Goal: Register for event/course

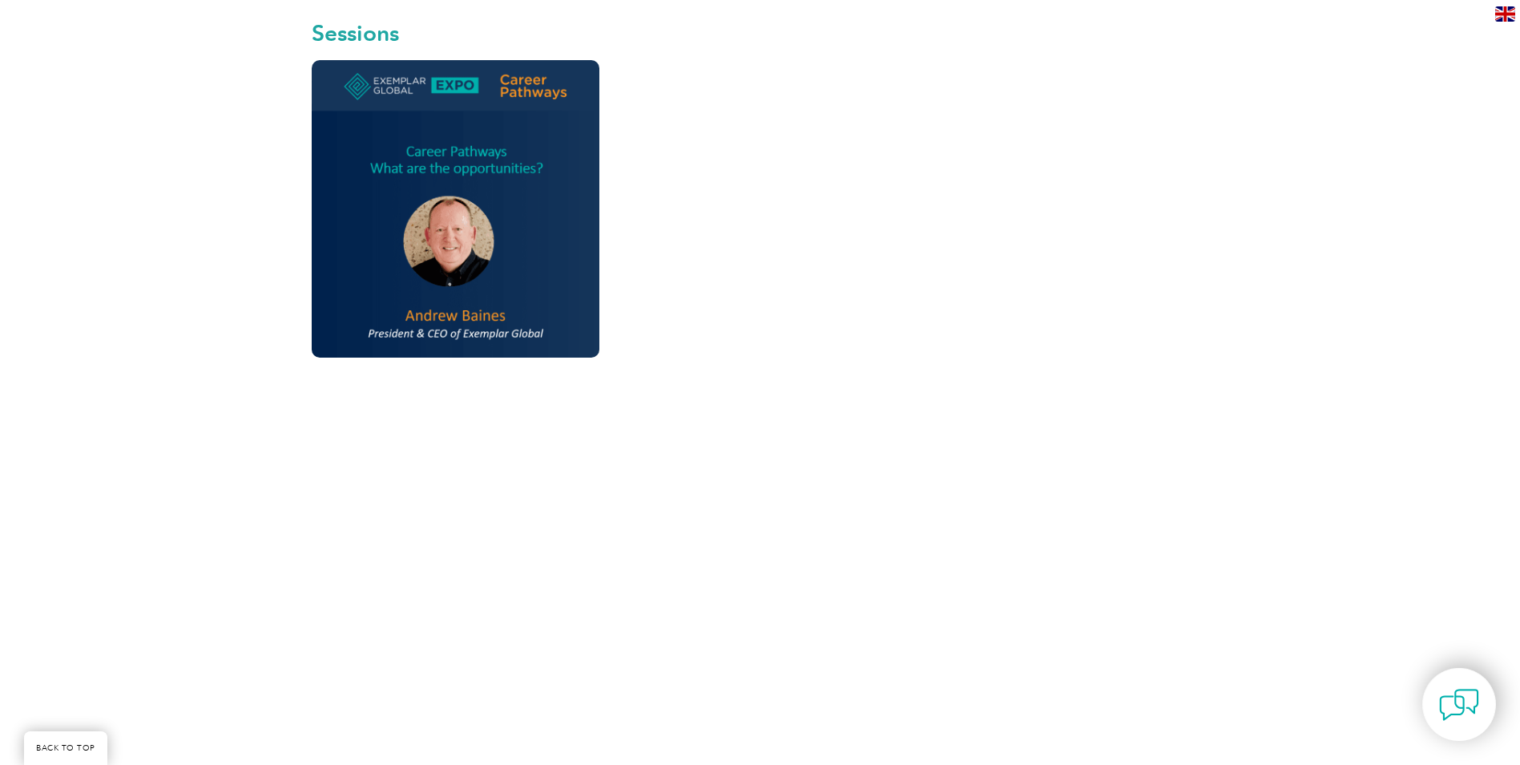
scroll to position [561, 0]
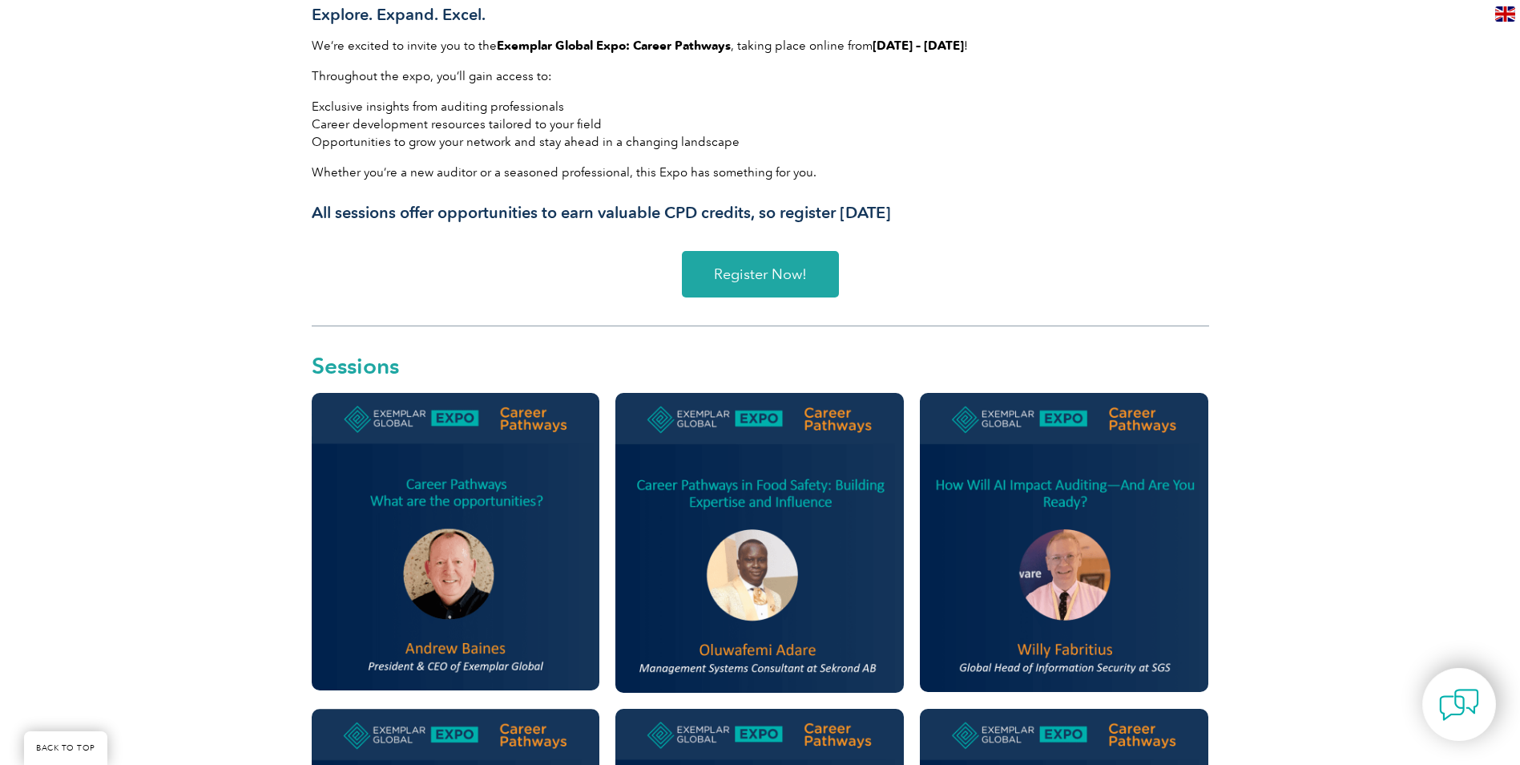
click at [778, 272] on span "Register Now!" at bounding box center [760, 274] width 93 height 14
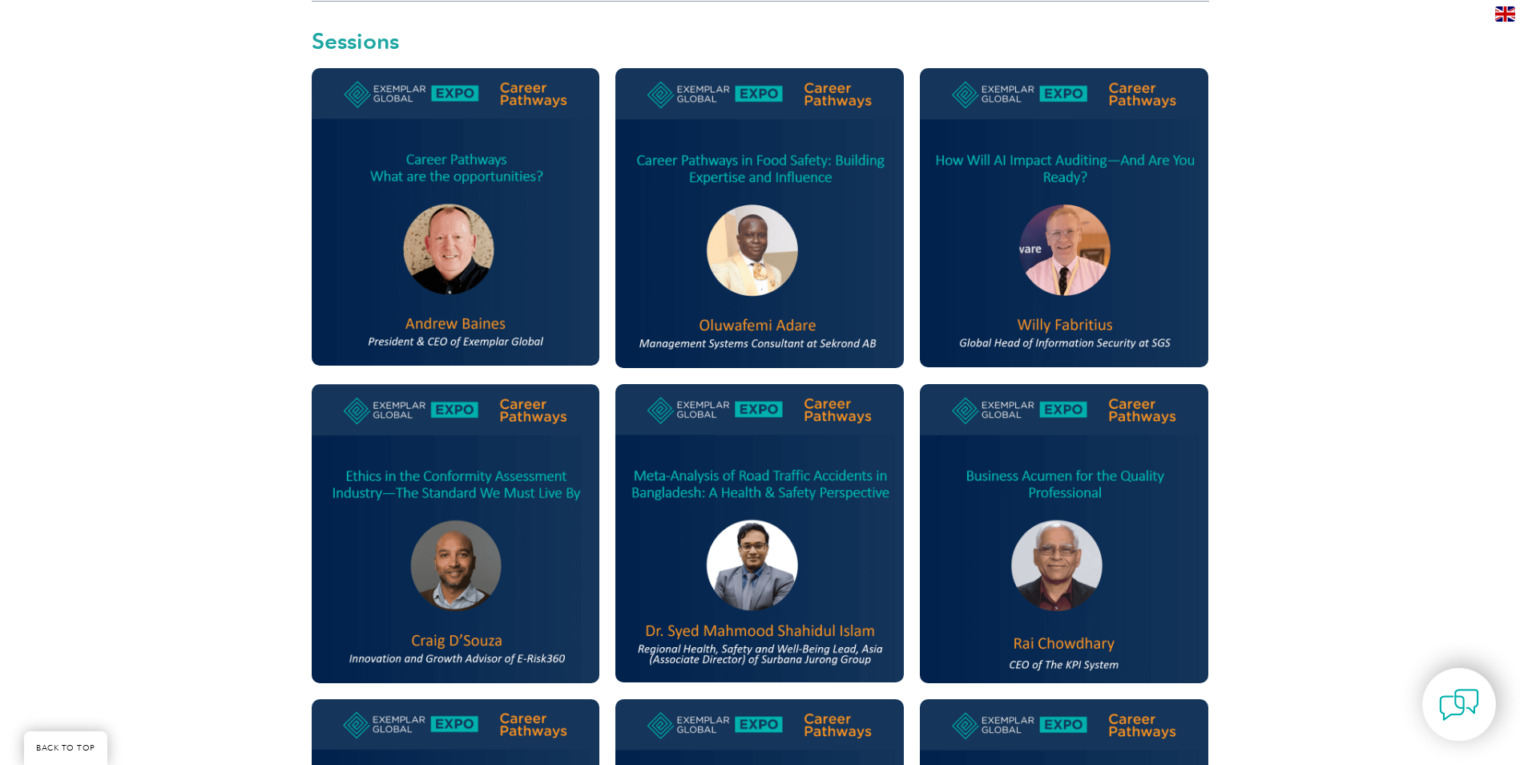
scroll to position [962, 0]
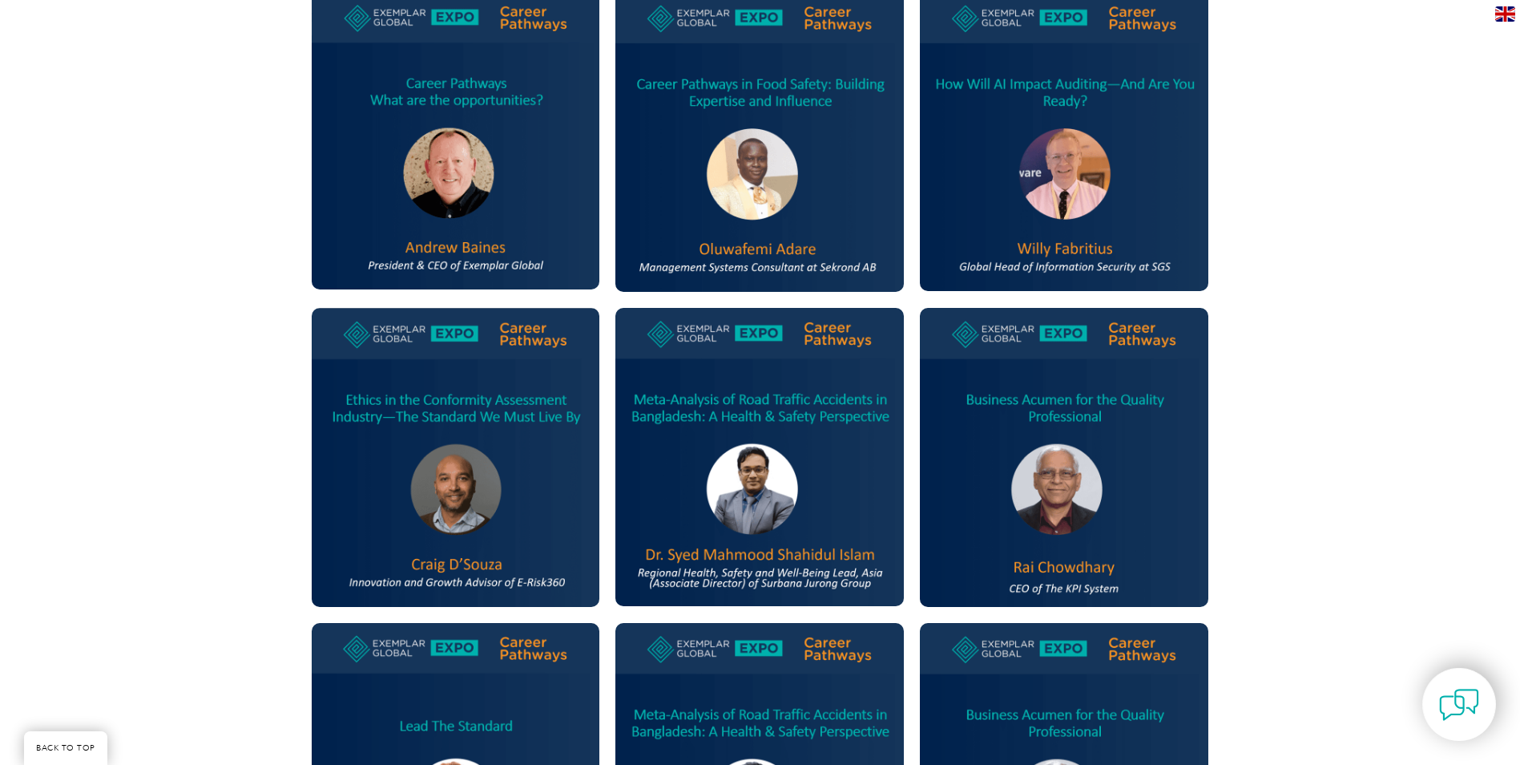
click at [574, 532] on img at bounding box center [456, 457] width 289 height 299
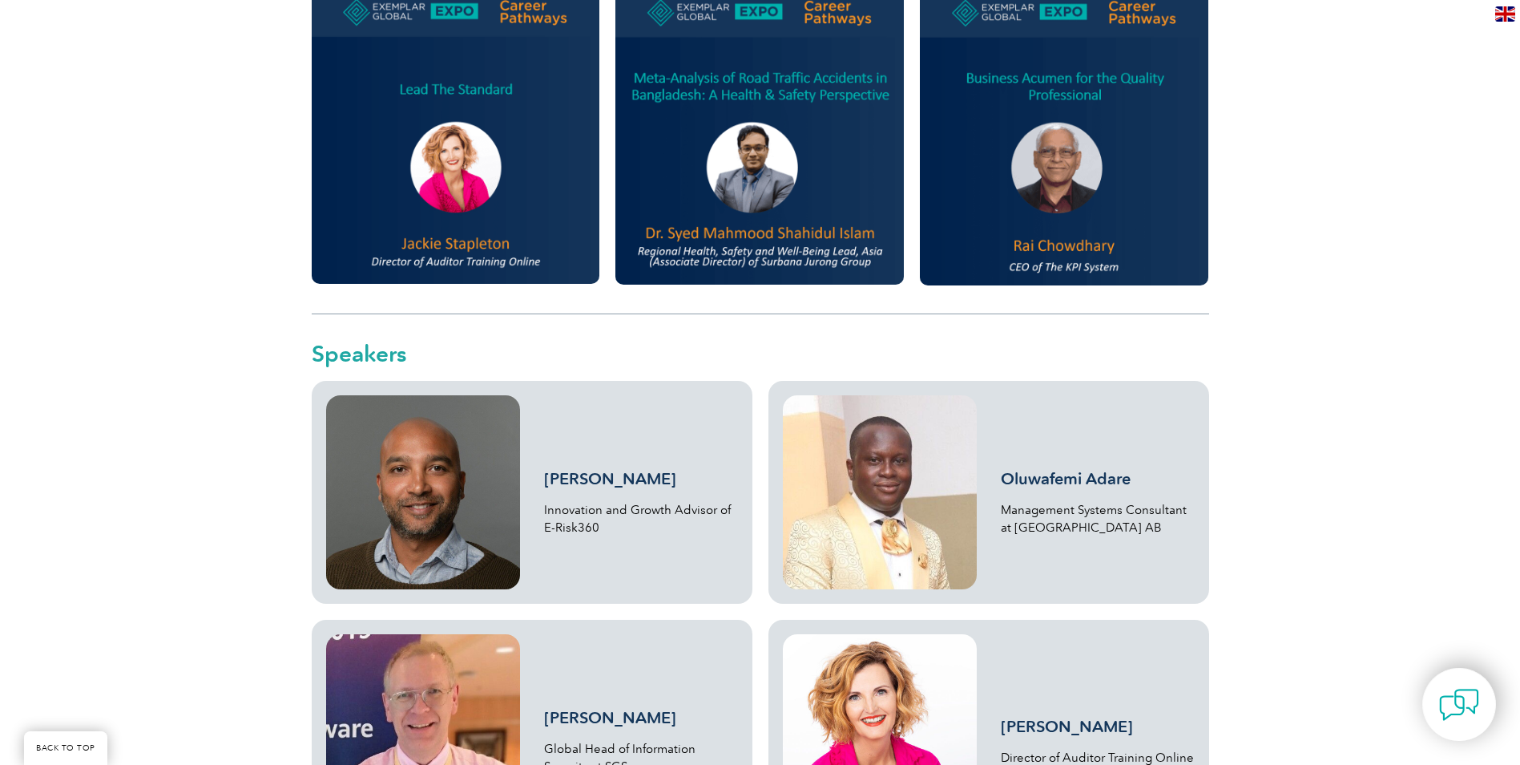
scroll to position [1603, 0]
